Goal: Book appointment/travel/reservation

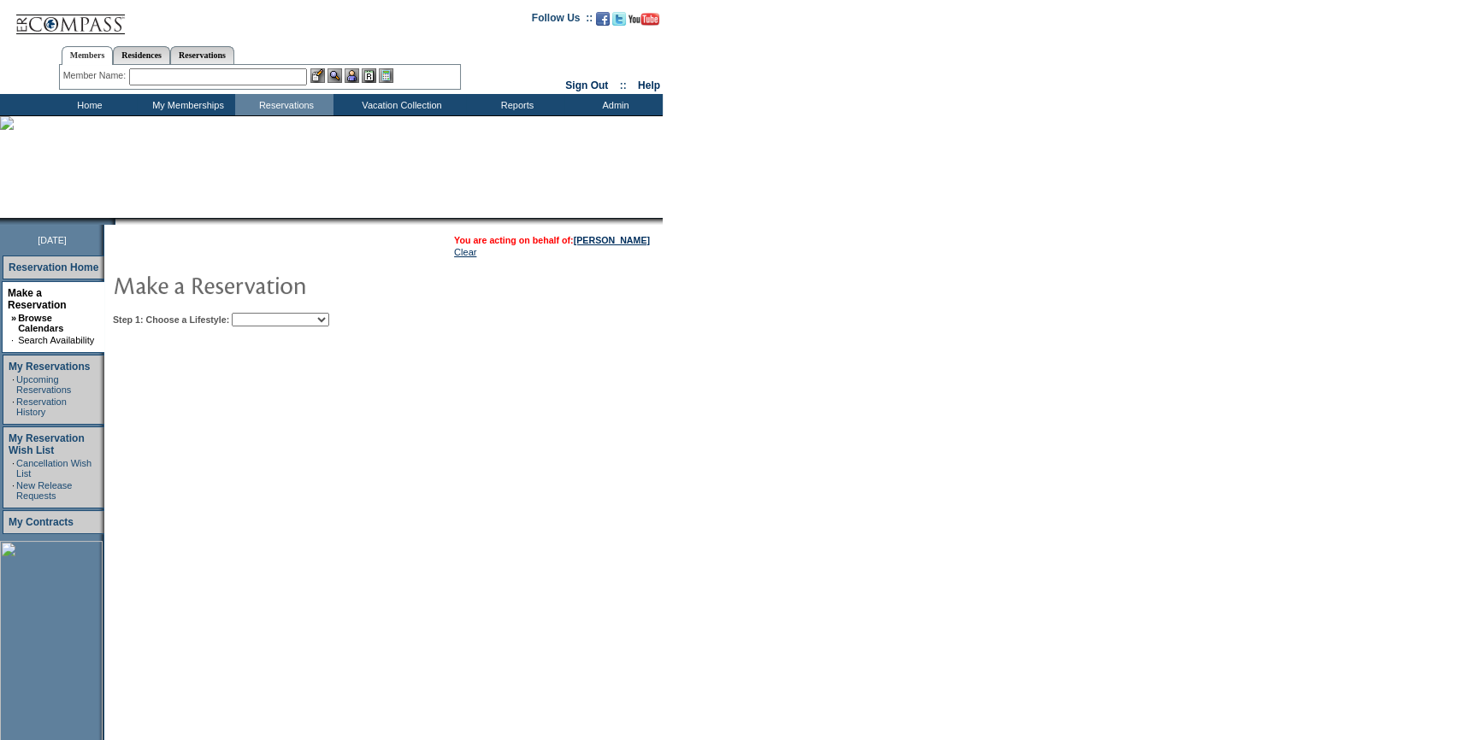
click at [274, 315] on select "Beach Leisure Metropolitan Mountain OIAL for Adventure OIAL for Couples OIAL fo…" at bounding box center [280, 320] width 97 height 14
click at [261, 313] on select "Beach Leisure Metropolitan Mountain OIAL for Adventure OIAL for Couples OIAL fo…" at bounding box center [280, 320] width 97 height 14
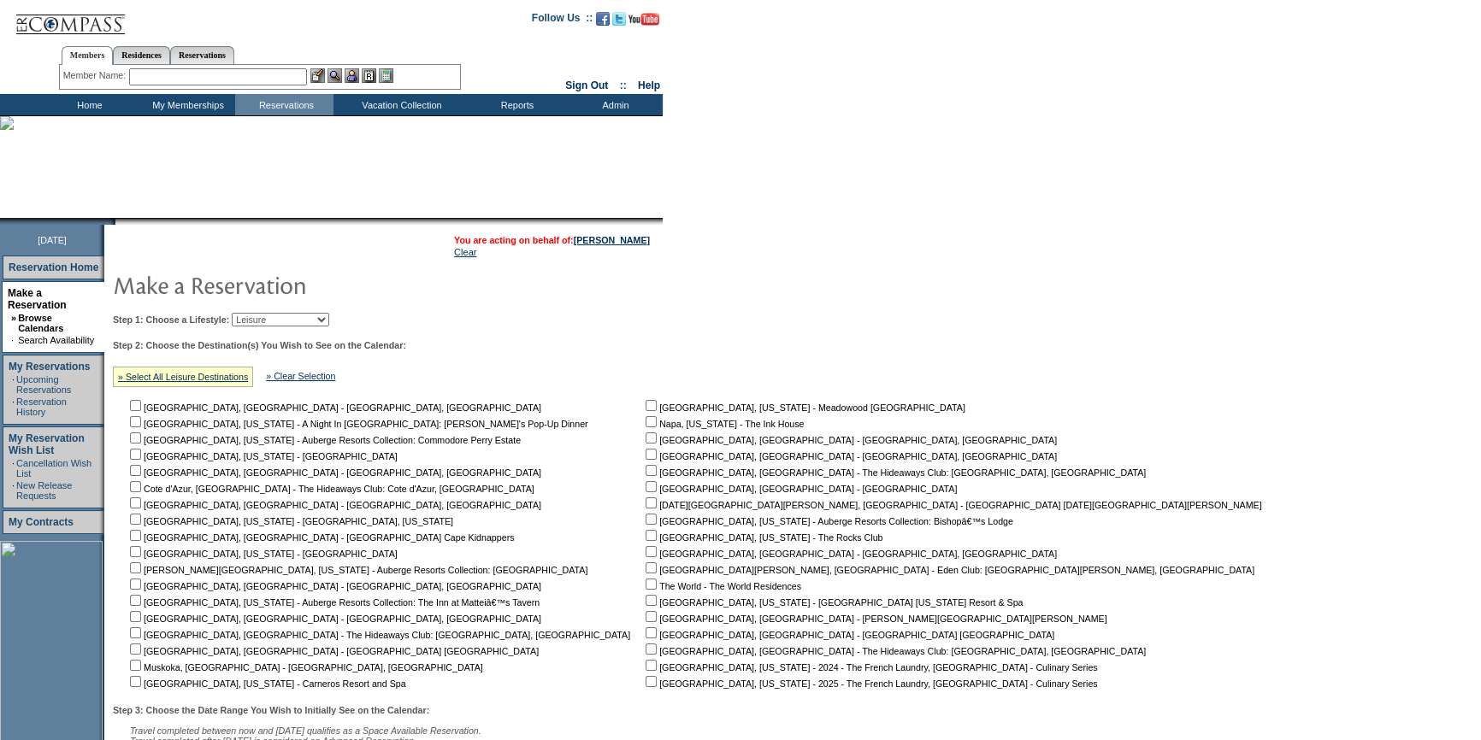
click at [317, 314] on select "Beach Leisure Metropolitan Mountain OIAL for Adventure OIAL for Couples OIAL fo…" at bounding box center [280, 320] width 97 height 14
select select "Beach"
click at [261, 313] on select "Beach Leisure Metropolitan Mountain OIAL for Adventure OIAL for Couples OIAL fo…" at bounding box center [280, 320] width 97 height 14
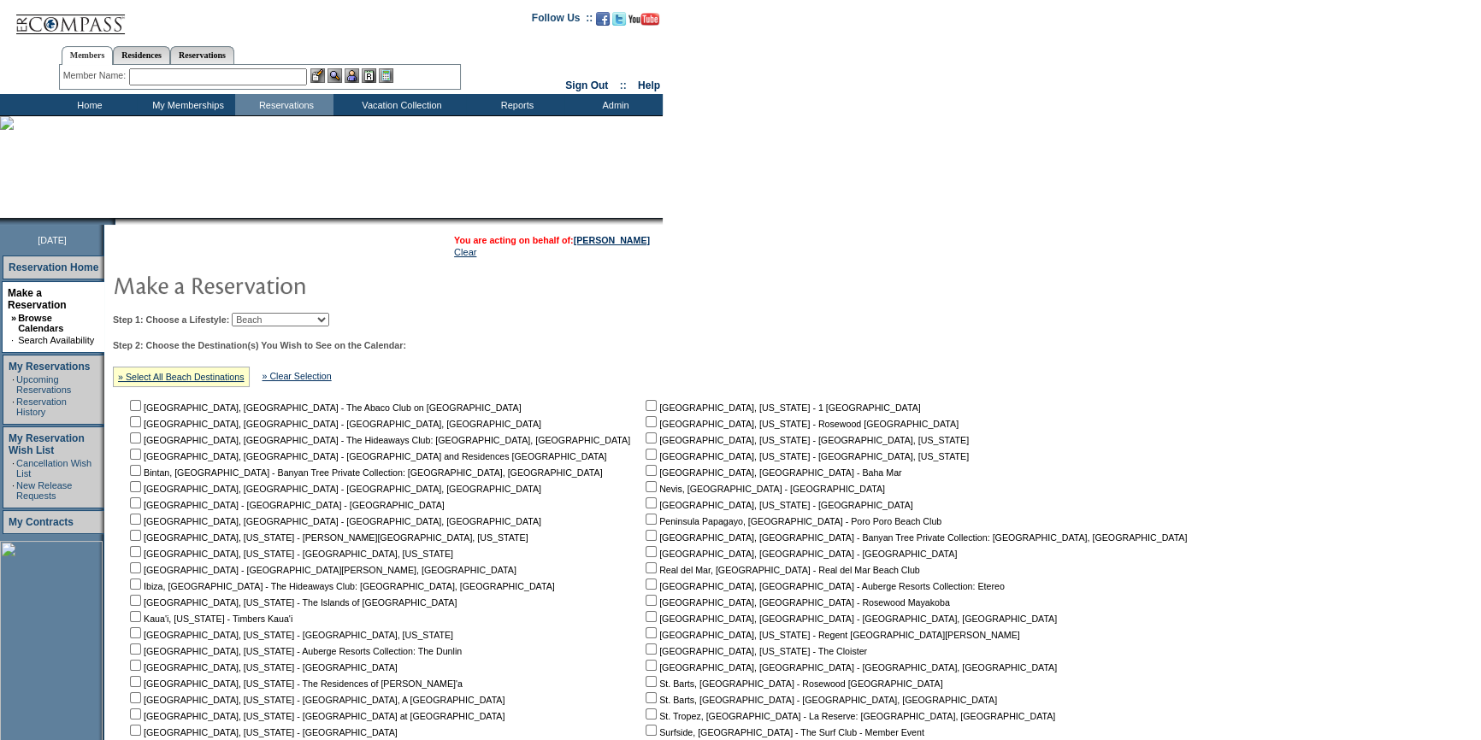
click at [141, 427] on input "checkbox" at bounding box center [135, 421] width 11 height 11
checkbox input "true"
click at [136, 436] on nobr "[GEOGRAPHIC_DATA], [GEOGRAPHIC_DATA] - The Hideaways Club: [GEOGRAPHIC_DATA], […" at bounding box center [378, 440] width 503 height 10
click at [141, 438] on input "checkbox" at bounding box center [135, 438] width 11 height 11
checkbox input "true"
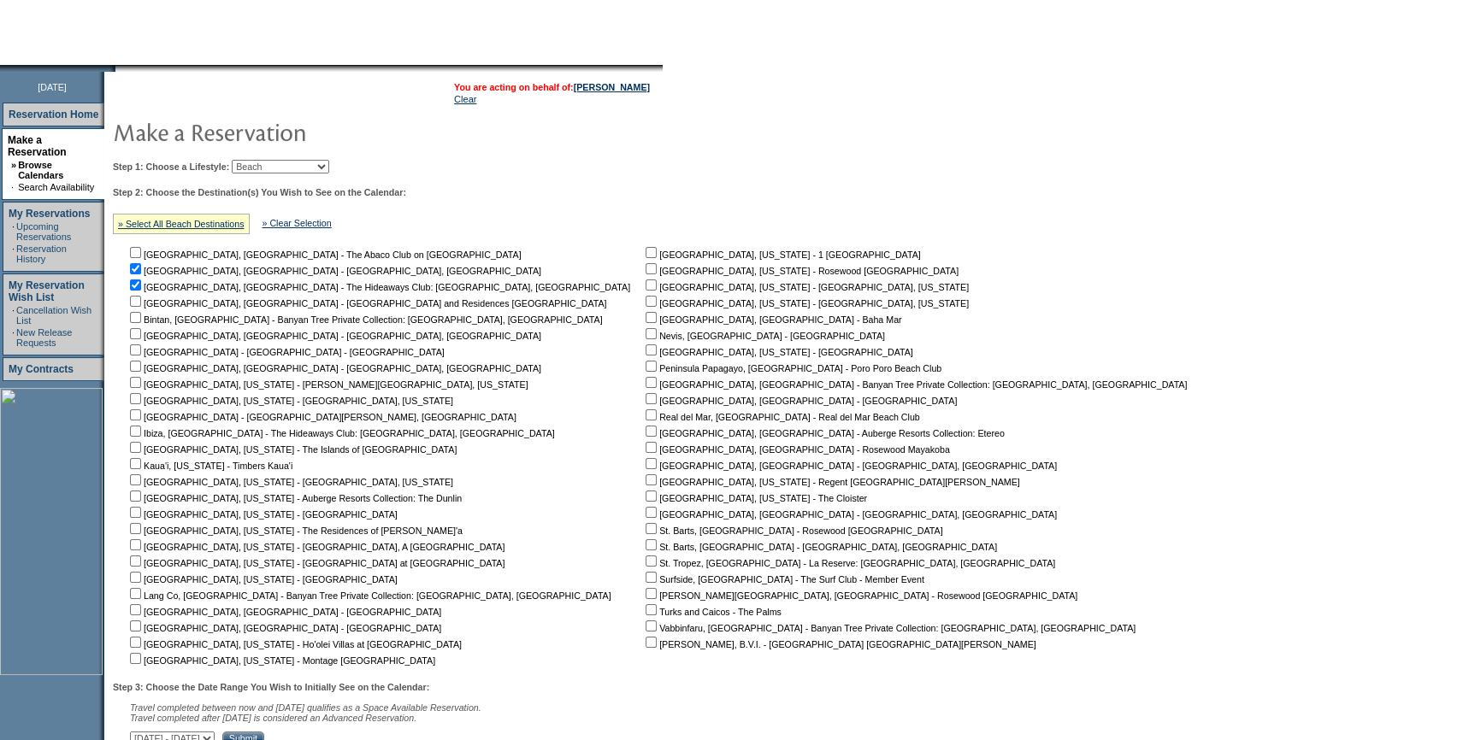
scroll to position [290, 0]
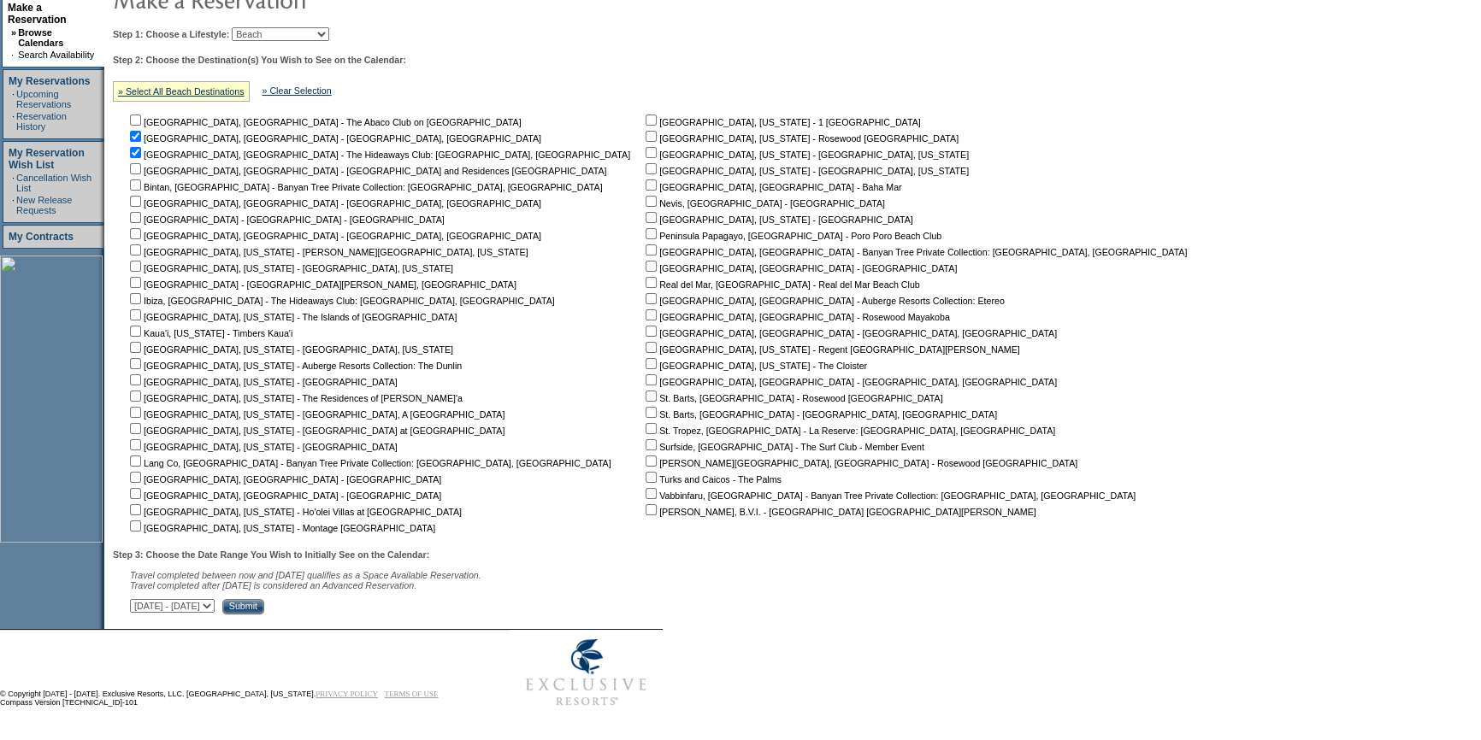
click at [278, 614] on div "Step 3: Choose the Date Range You Wish to Initially See on the Calendar: Travel…" at bounding box center [656, 582] width 1086 height 65
click at [215, 606] on select "[DATE] - [DATE] [DATE] - [DATE] [DATE] - [DATE] [DATE] - [DATE] [DATE] - [DATE]…" at bounding box center [172, 606] width 85 height 14
select select "[DATE]|[DATE]"
click at [138, 599] on select "[DATE] - [DATE] [DATE] - [DATE] [DATE] - [DATE] [DATE] - [DATE] [DATE] - [DATE]…" at bounding box center [172, 606] width 85 height 14
click at [264, 607] on input "Submit" at bounding box center [243, 606] width 42 height 15
